Goal: Information Seeking & Learning: Learn about a topic

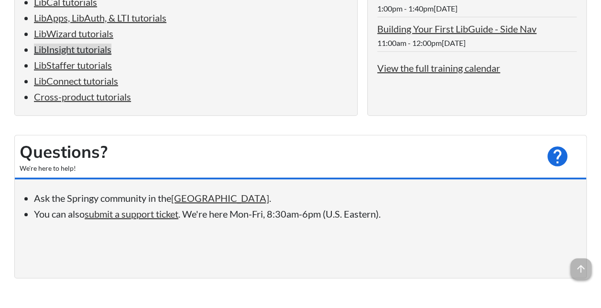
scroll to position [239, 0]
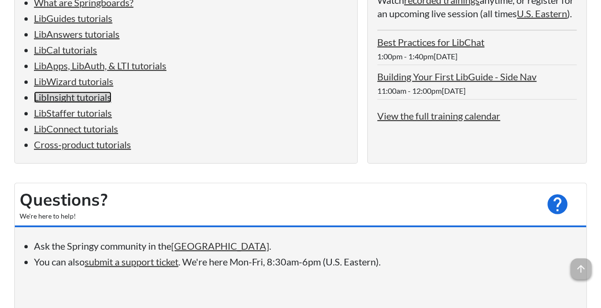
click at [89, 98] on link "LibInsight tutorials" at bounding box center [72, 96] width 77 height 11
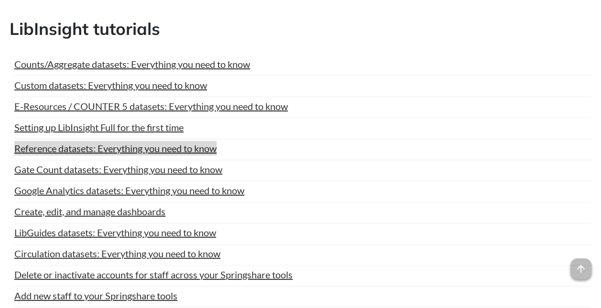
scroll to position [234, 0]
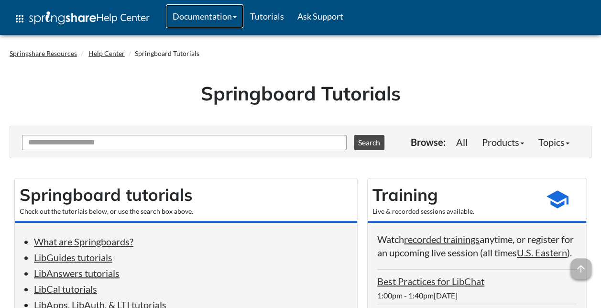
click at [240, 18] on link "Documentation" at bounding box center [204, 16] width 77 height 24
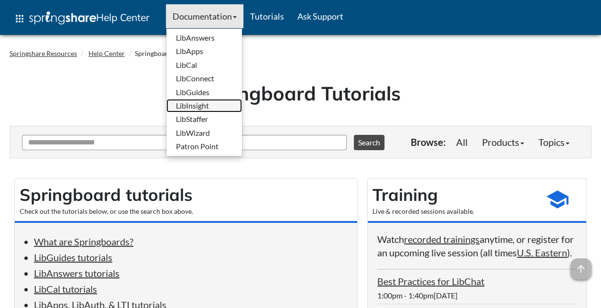
click at [231, 107] on link "LibInsight" at bounding box center [204, 105] width 76 height 13
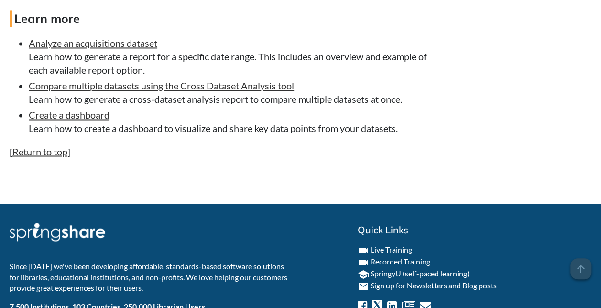
scroll to position [2562, 0]
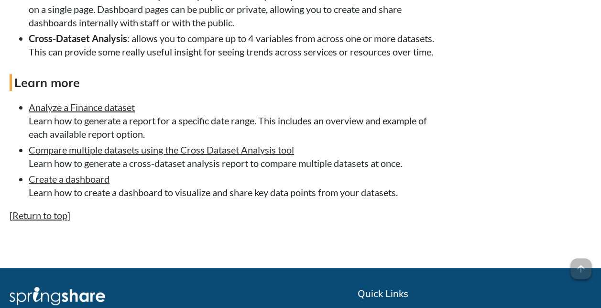
scroll to position [1912, 0]
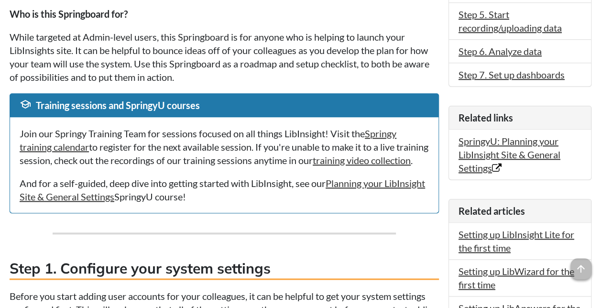
scroll to position [526, 0]
